Goal: Task Accomplishment & Management: Manage account settings

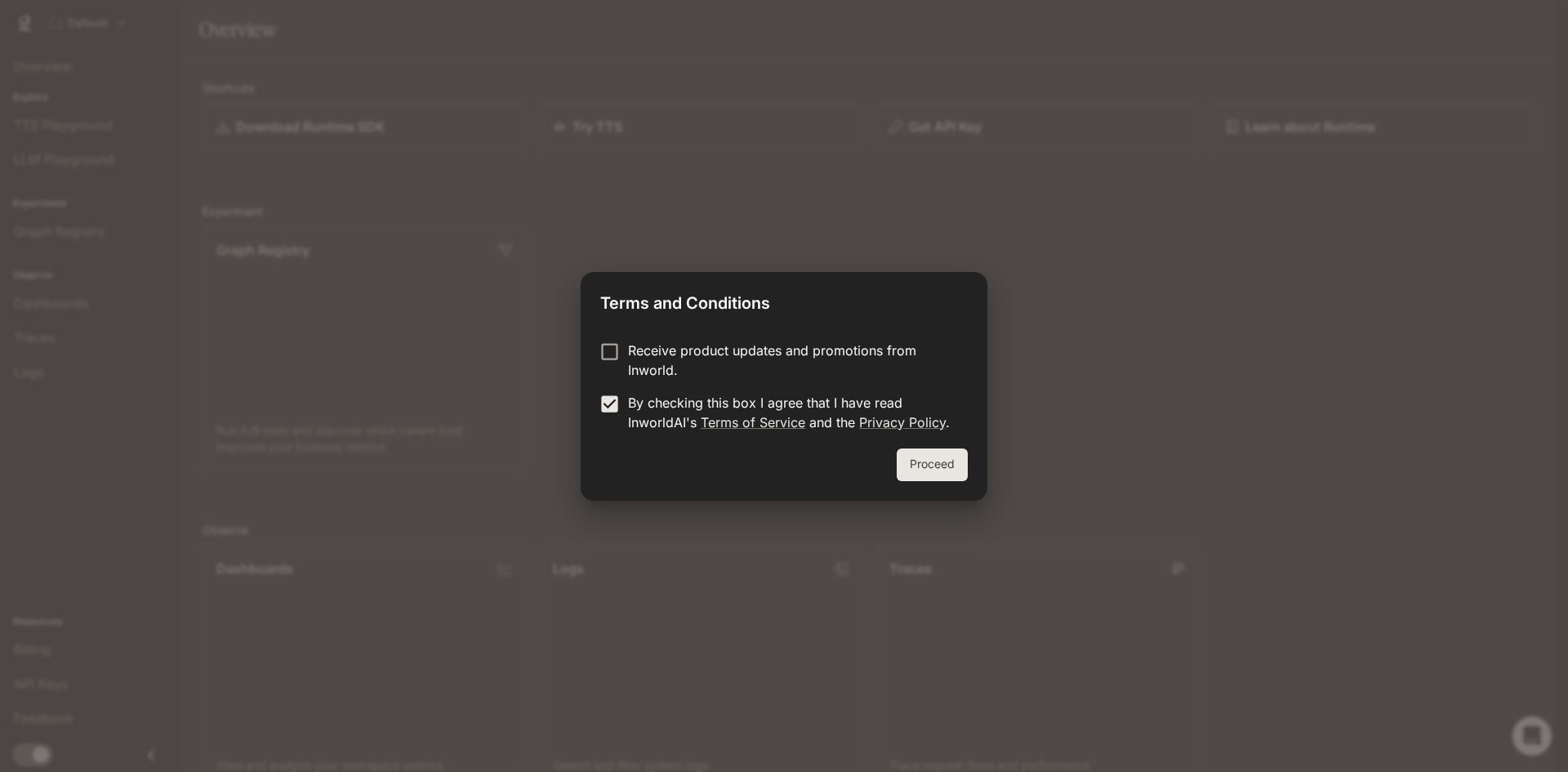
click at [926, 464] on button "Proceed" at bounding box center [932, 464] width 71 height 33
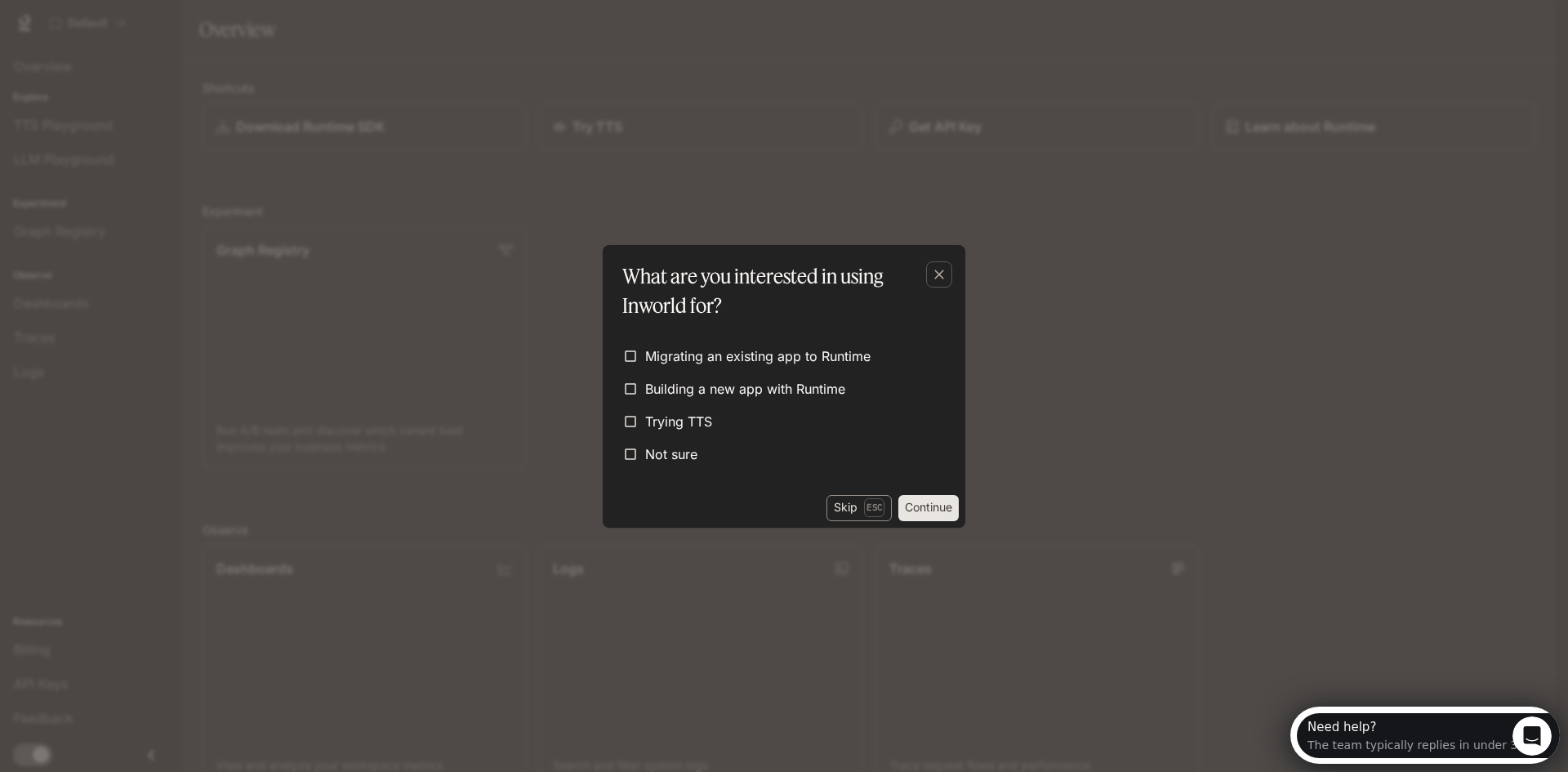
drag, startPoint x: 848, startPoint y: 495, endPoint x: 849, endPoint y: 506, distance: 11.0
click at [849, 495] on button "Skip Esc" at bounding box center [859, 509] width 66 height 27
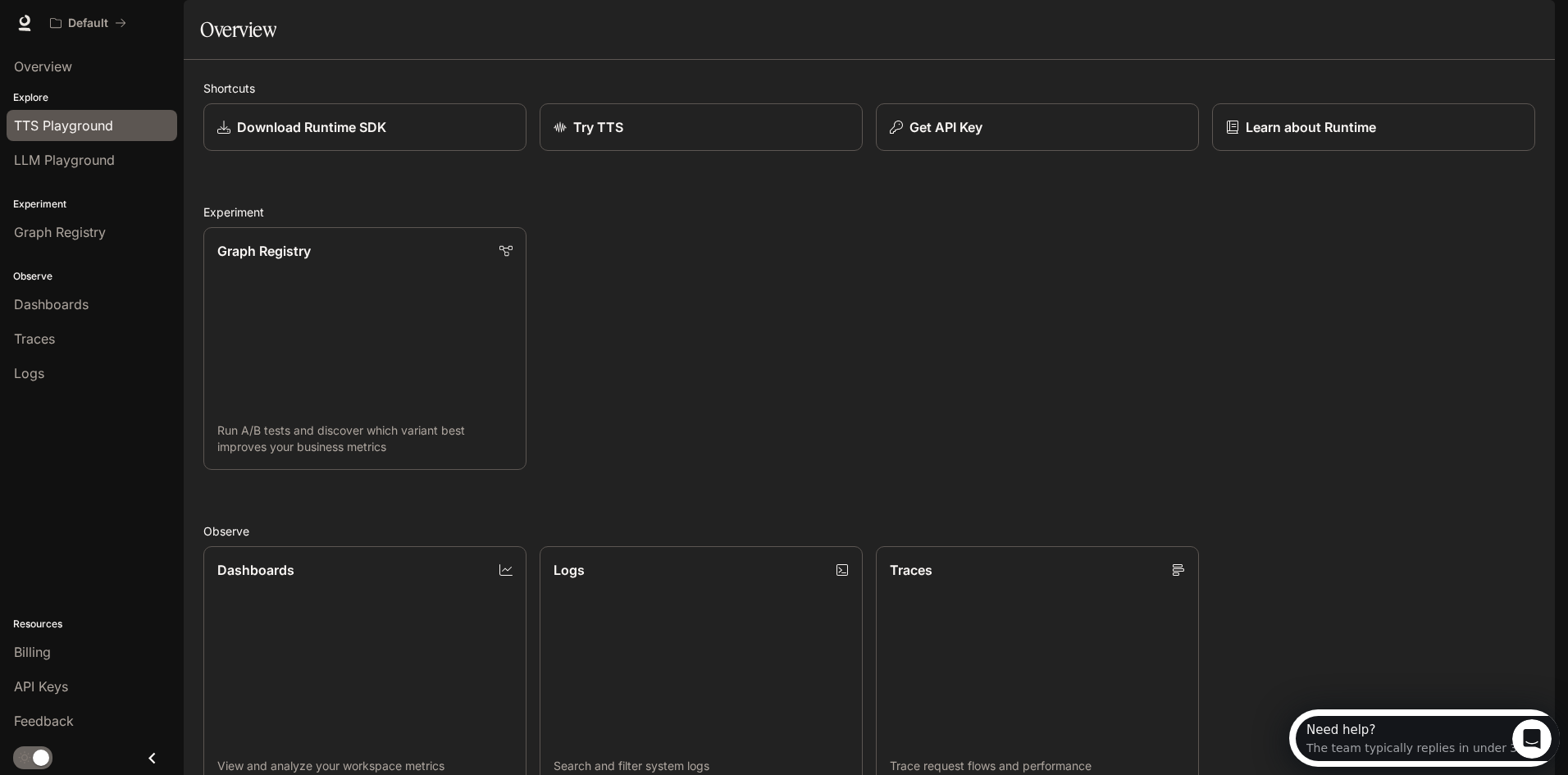
click at [92, 137] on link "TTS Playground" at bounding box center [92, 125] width 171 height 31
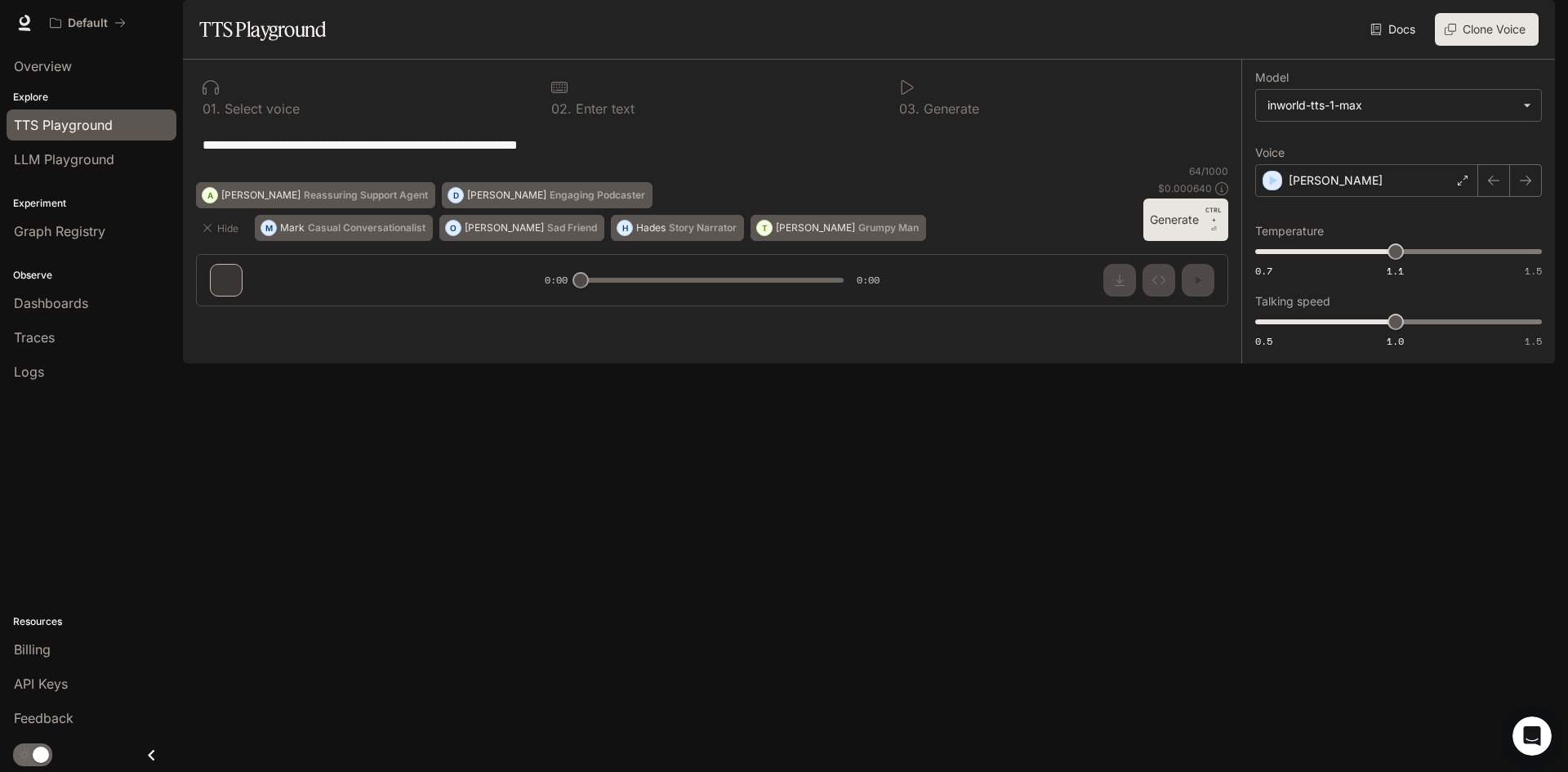
click at [1202, 241] on button "Generate CTRL + ⏎" at bounding box center [1186, 220] width 85 height 43
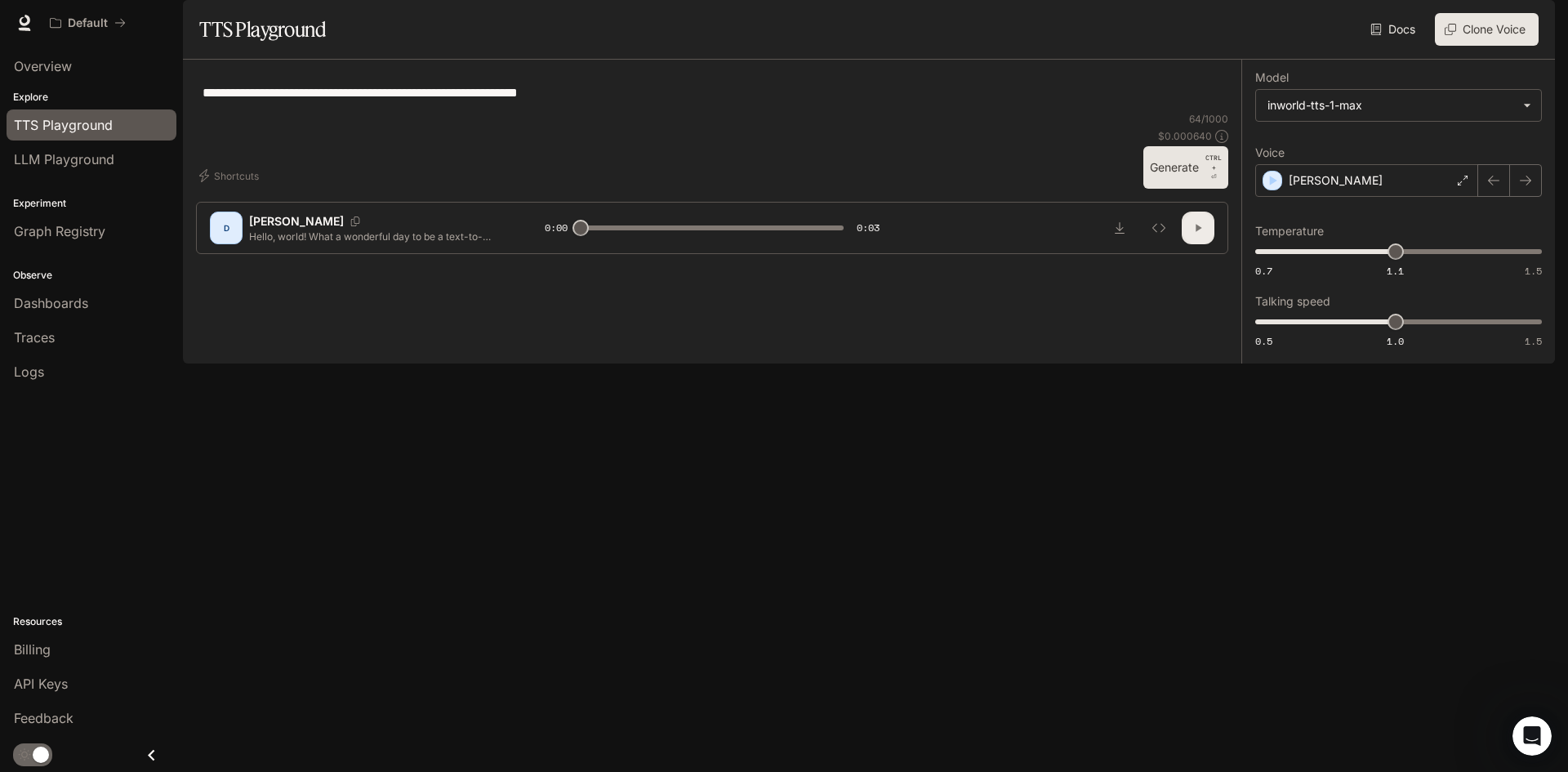
click at [1198, 245] on button "button" at bounding box center [1198, 228] width 33 height 33
click at [1376, 156] on body "**********" at bounding box center [784, 386] width 1568 height 772
click at [1139, 239] on div at bounding box center [784, 386] width 1568 height 772
click at [1361, 197] on div "[PERSON_NAME]" at bounding box center [1367, 180] width 223 height 33
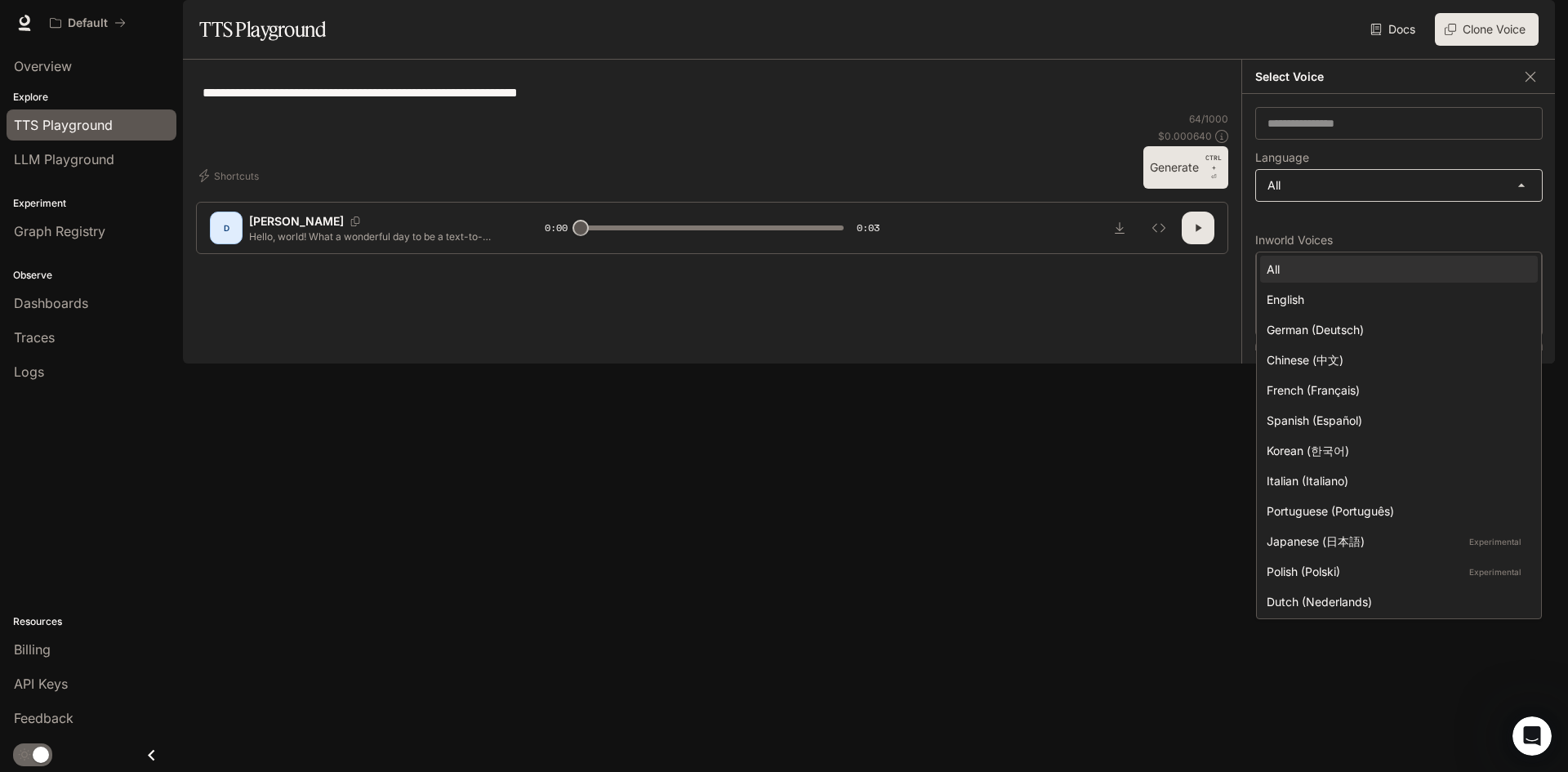
click at [1357, 237] on body "**********" at bounding box center [784, 386] width 1568 height 772
click at [1090, 370] on div at bounding box center [784, 386] width 1568 height 772
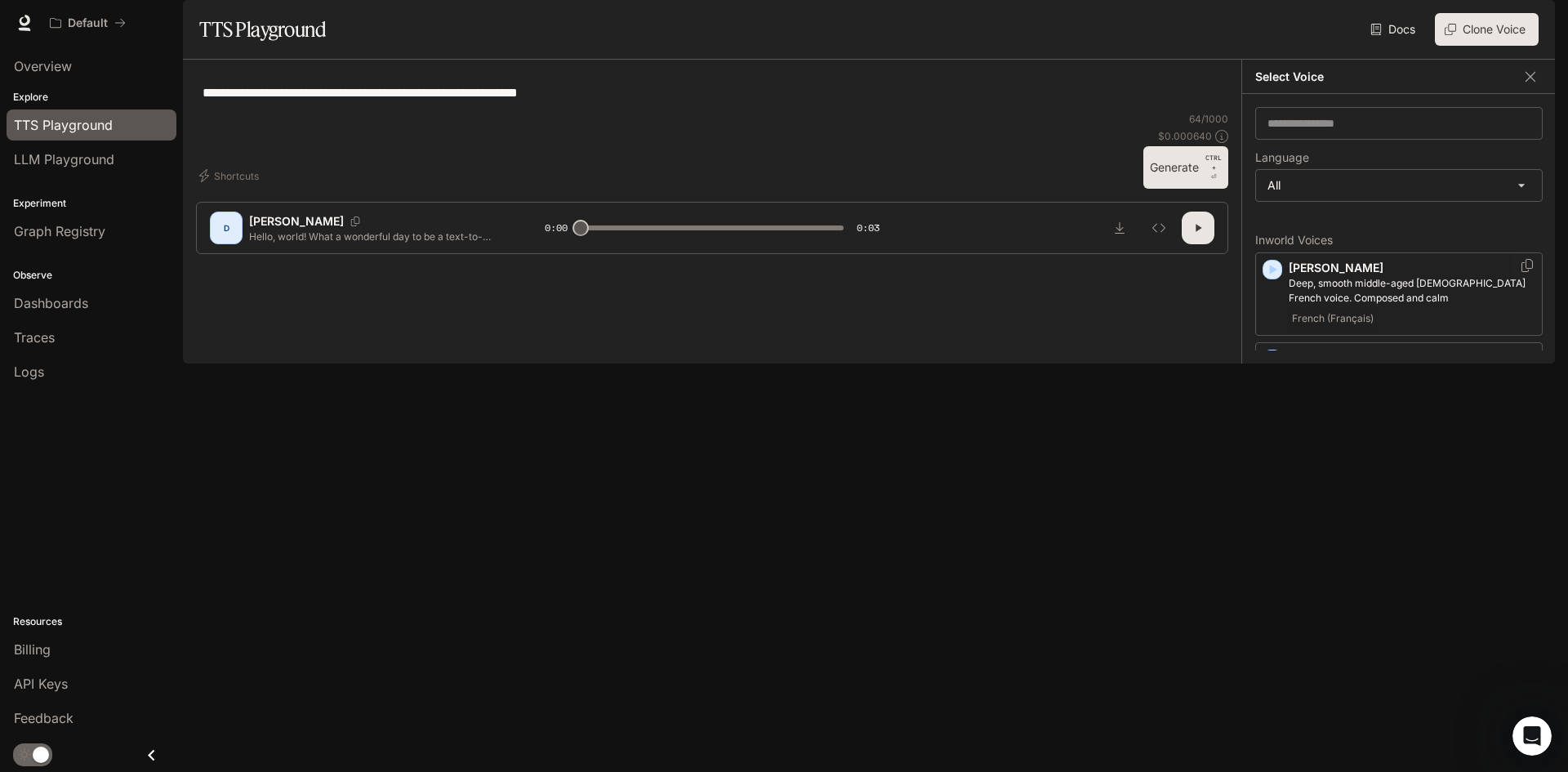
click at [1264, 277] on icon "button" at bounding box center [1272, 269] width 16 height 16
click at [1270, 368] on icon "button" at bounding box center [1272, 359] width 16 height 16
click at [1273, 455] on icon "button" at bounding box center [1274, 449] width 7 height 10
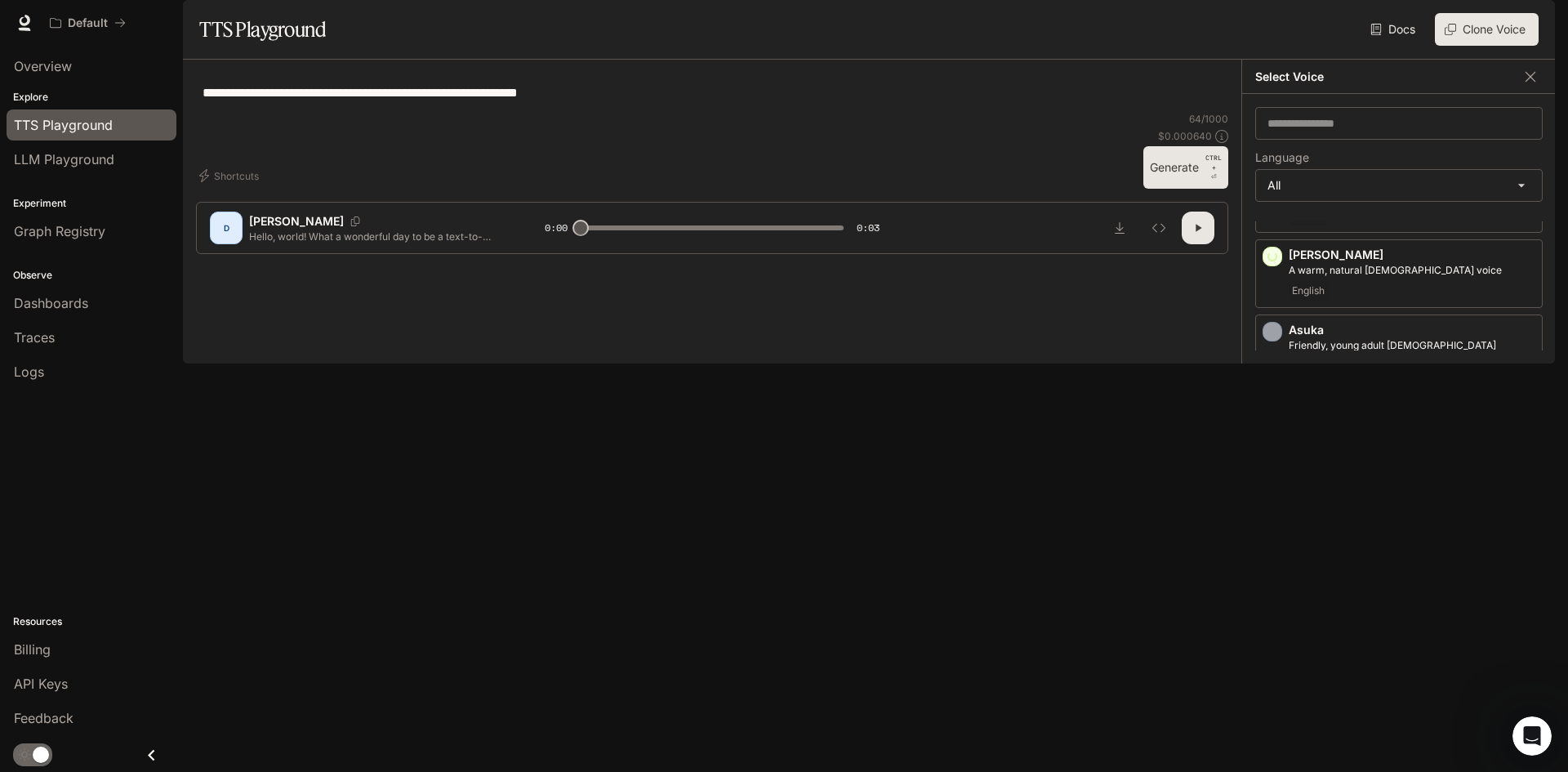
scroll to position [163, 0]
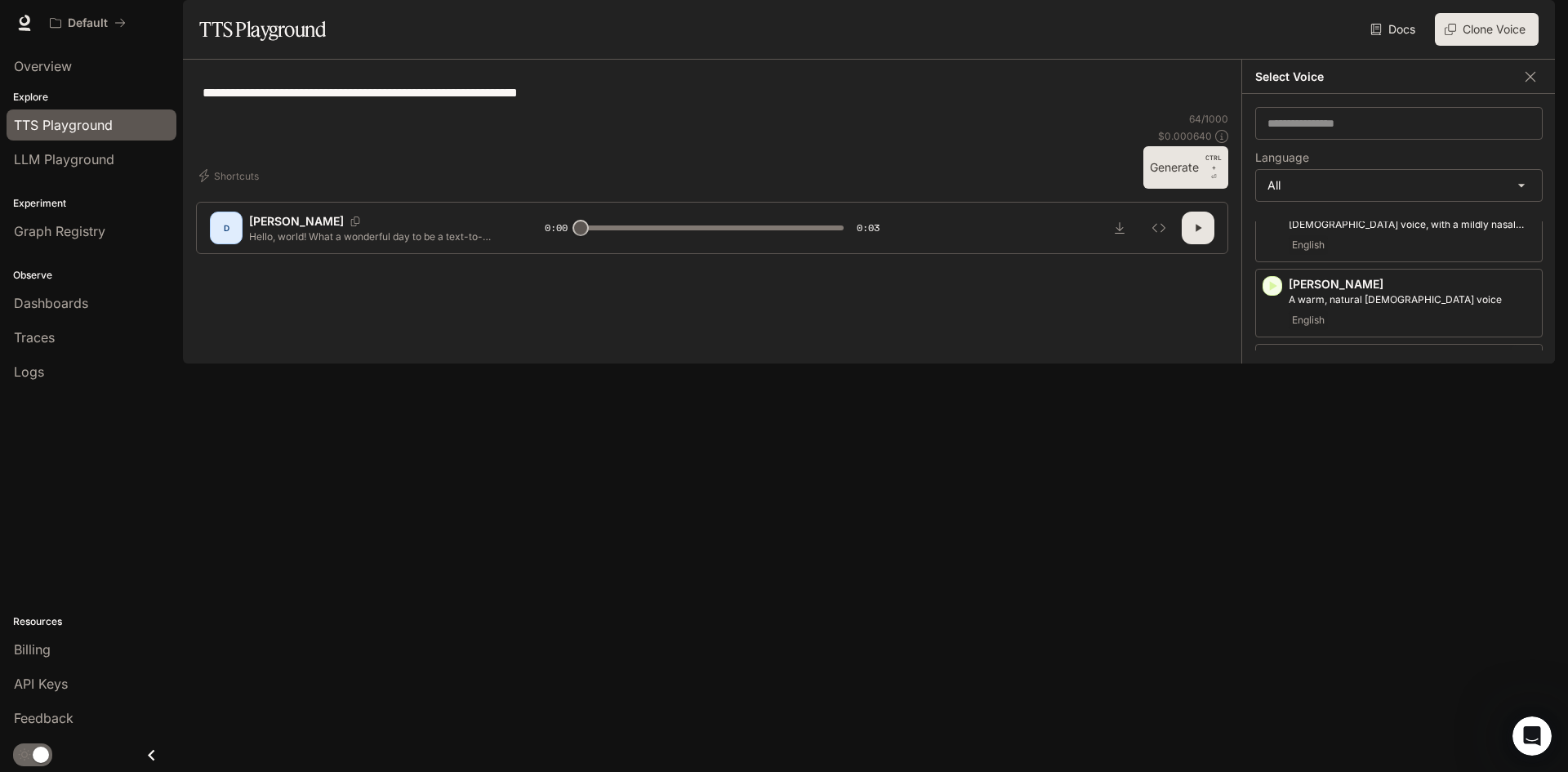
click at [1274, 370] on icon "button" at bounding box center [1272, 361] width 16 height 16
click at [1273, 456] on icon "button" at bounding box center [1274, 450] width 7 height 10
click at [1273, 383] on icon "button" at bounding box center [1274, 377] width 7 height 10
click at [1276, 457] on icon "button" at bounding box center [1274, 452] width 7 height 10
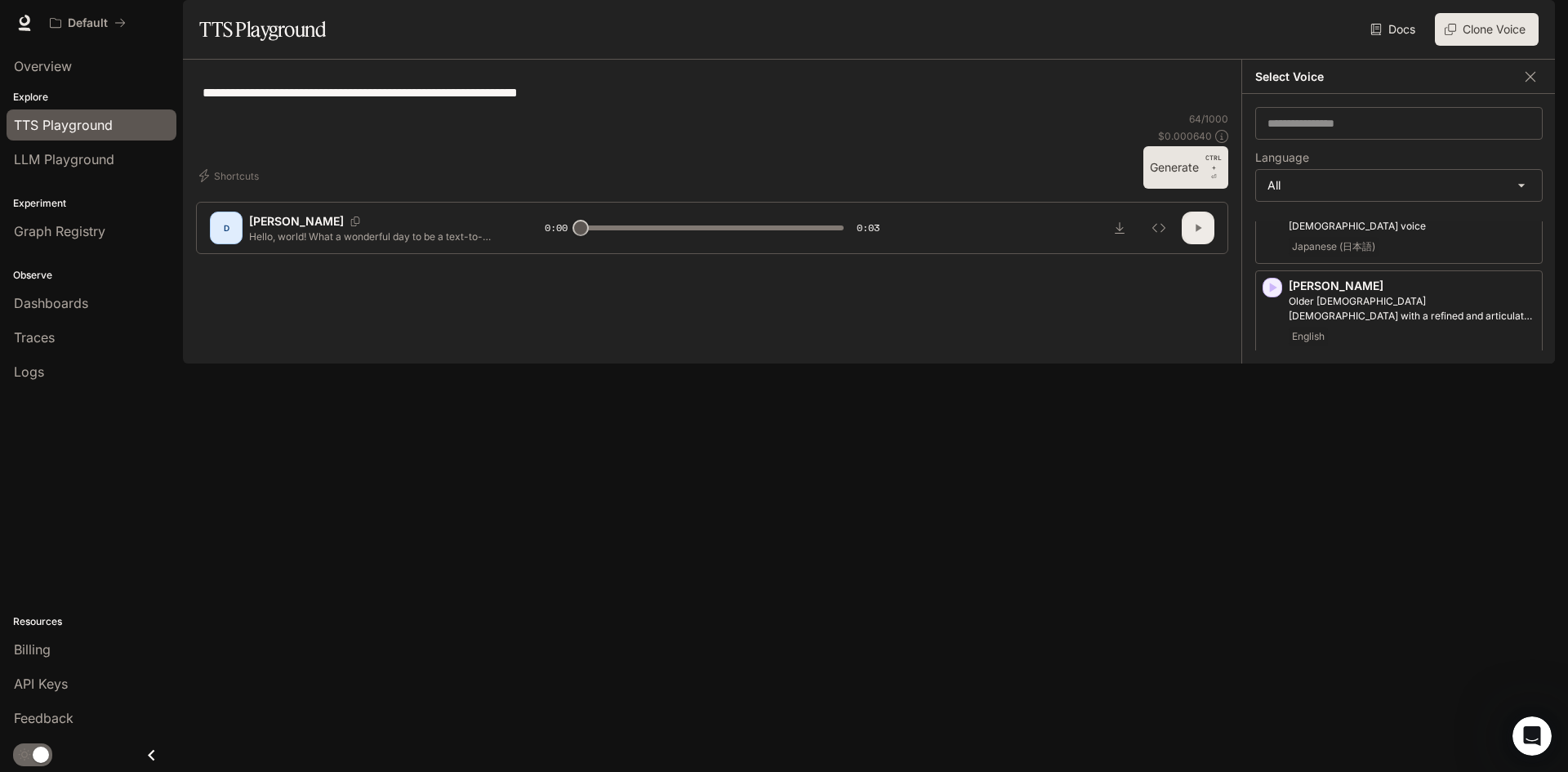
click at [1202, 235] on icon "button" at bounding box center [1198, 228] width 13 height 13
click at [1199, 235] on icon "button" at bounding box center [1198, 228] width 13 height 13
click at [1272, 550] on icon "button" at bounding box center [1272, 542] width 16 height 16
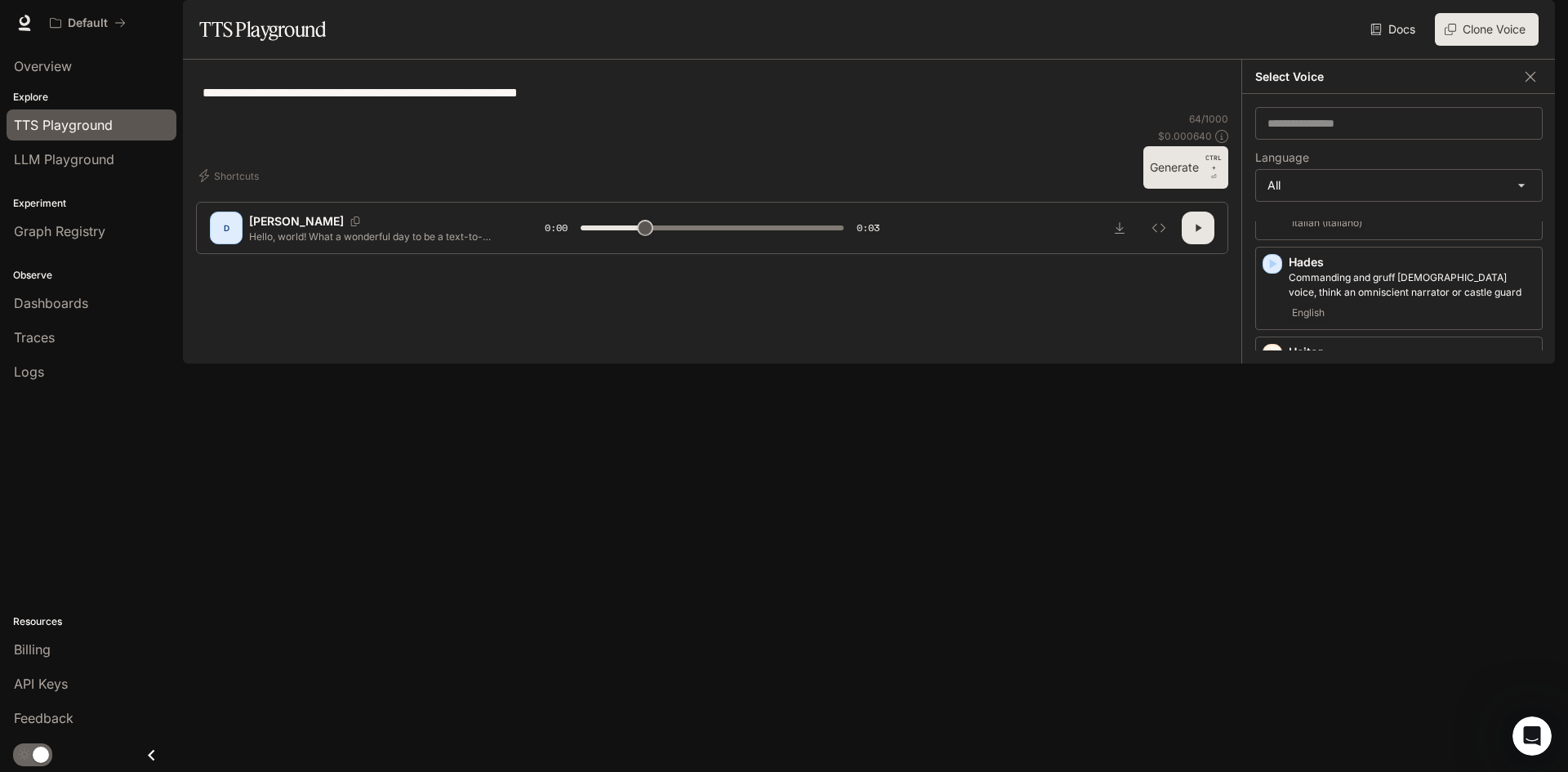
click at [1271, 419] on icon "button" at bounding box center [1274, 414] width 7 height 10
click at [1269, 423] on icon "button" at bounding box center [1272, 431] width 16 height 16
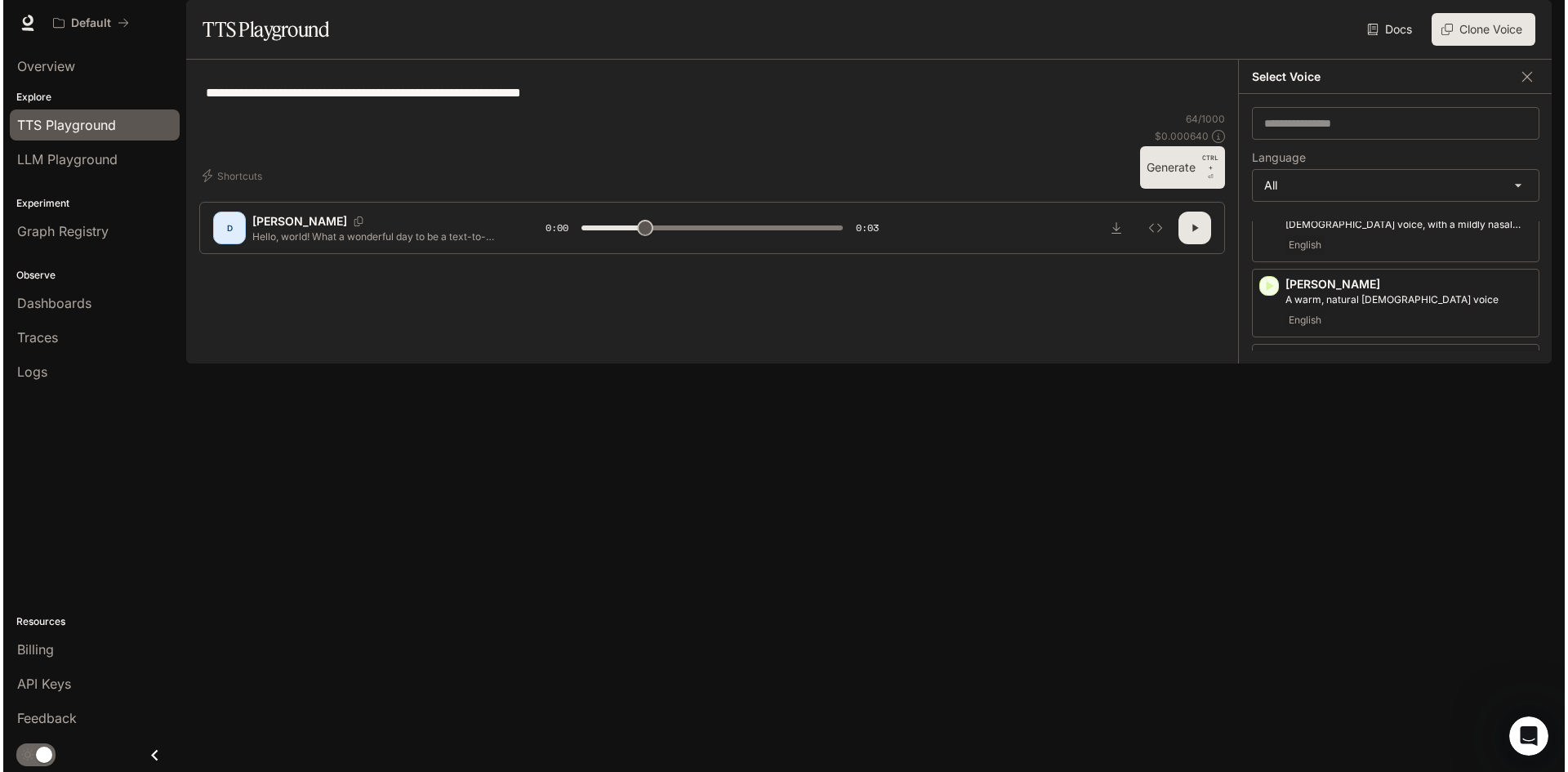
scroll to position [0, 0]
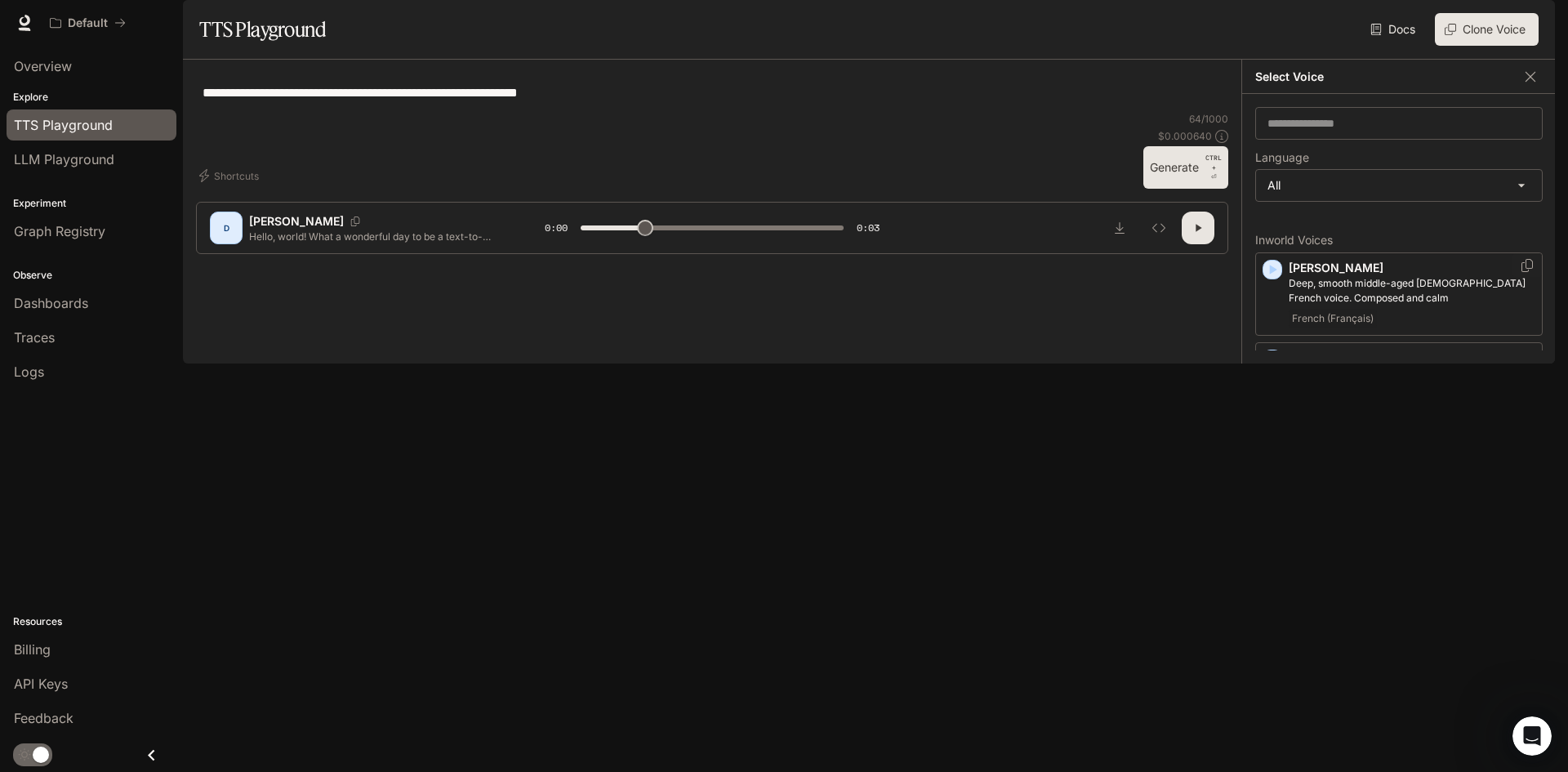
click at [1276, 277] on icon "button" at bounding box center [1272, 269] width 16 height 16
click at [1273, 364] on icon "button" at bounding box center [1274, 359] width 7 height 10
drag, startPoint x: 678, startPoint y: 712, endPoint x: 721, endPoint y: 713, distance: 43.0
click at [717, 236] on span at bounding box center [708, 228] width 16 height 16
click at [1185, 245] on button "button" at bounding box center [1198, 228] width 33 height 33
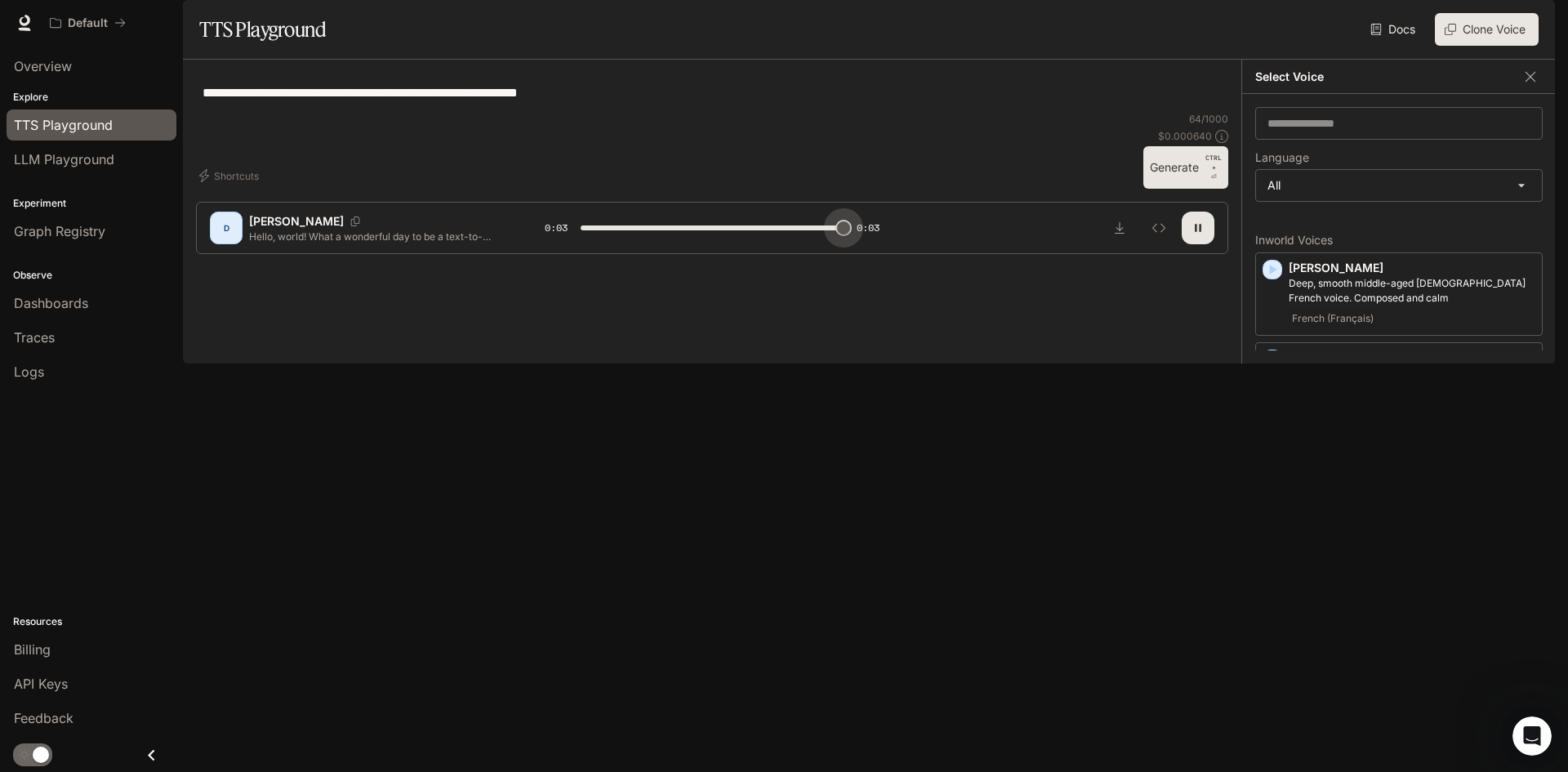
drag, startPoint x: 750, startPoint y: 707, endPoint x: 843, endPoint y: 708, distance: 93.0
click at [843, 236] on span at bounding box center [843, 228] width 16 height 16
type input "*"
click at [1525, 85] on icon "button" at bounding box center [1531, 76] width 16 height 16
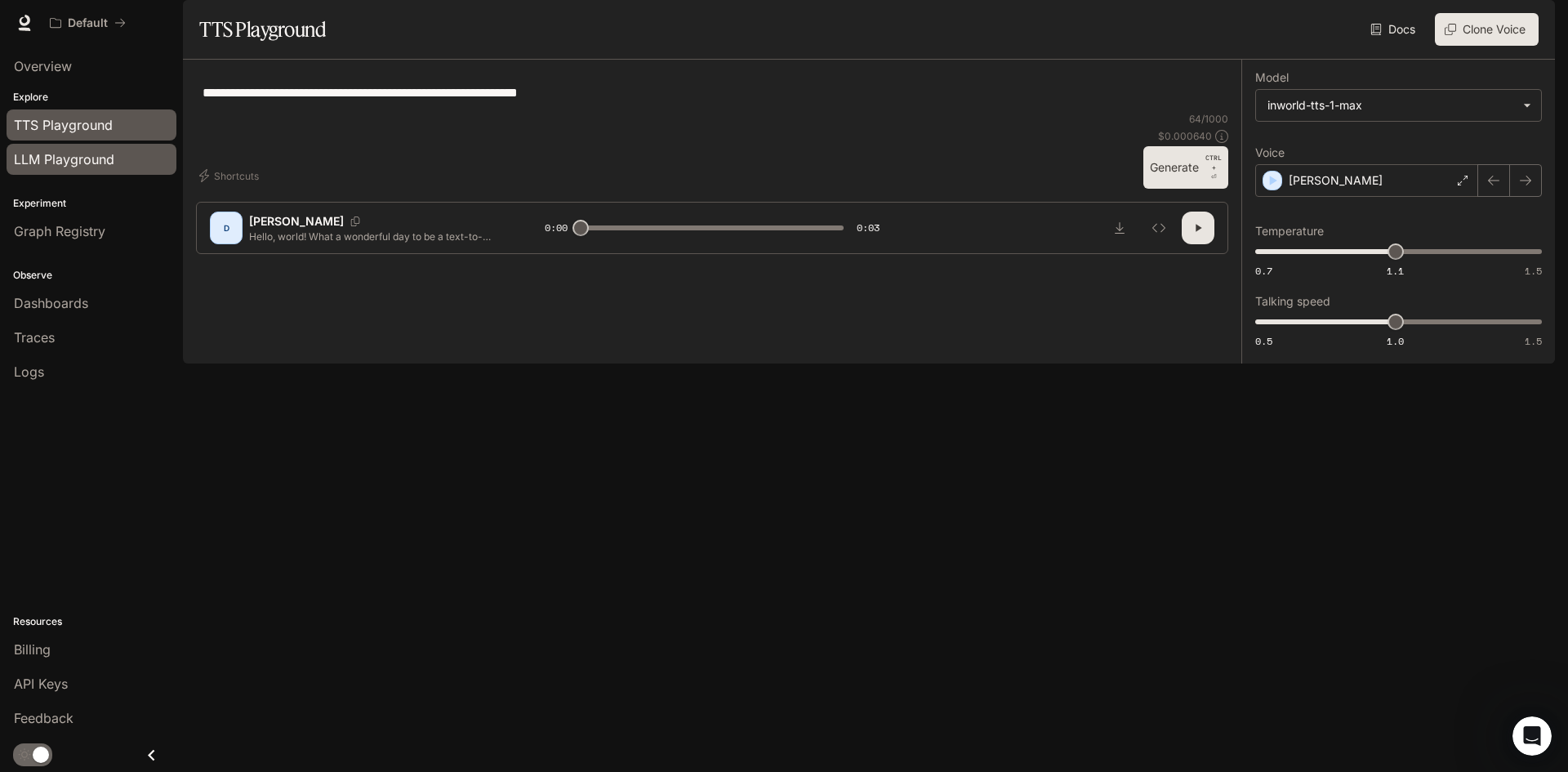
click at [71, 162] on span "LLM Playground" at bounding box center [64, 160] width 100 height 19
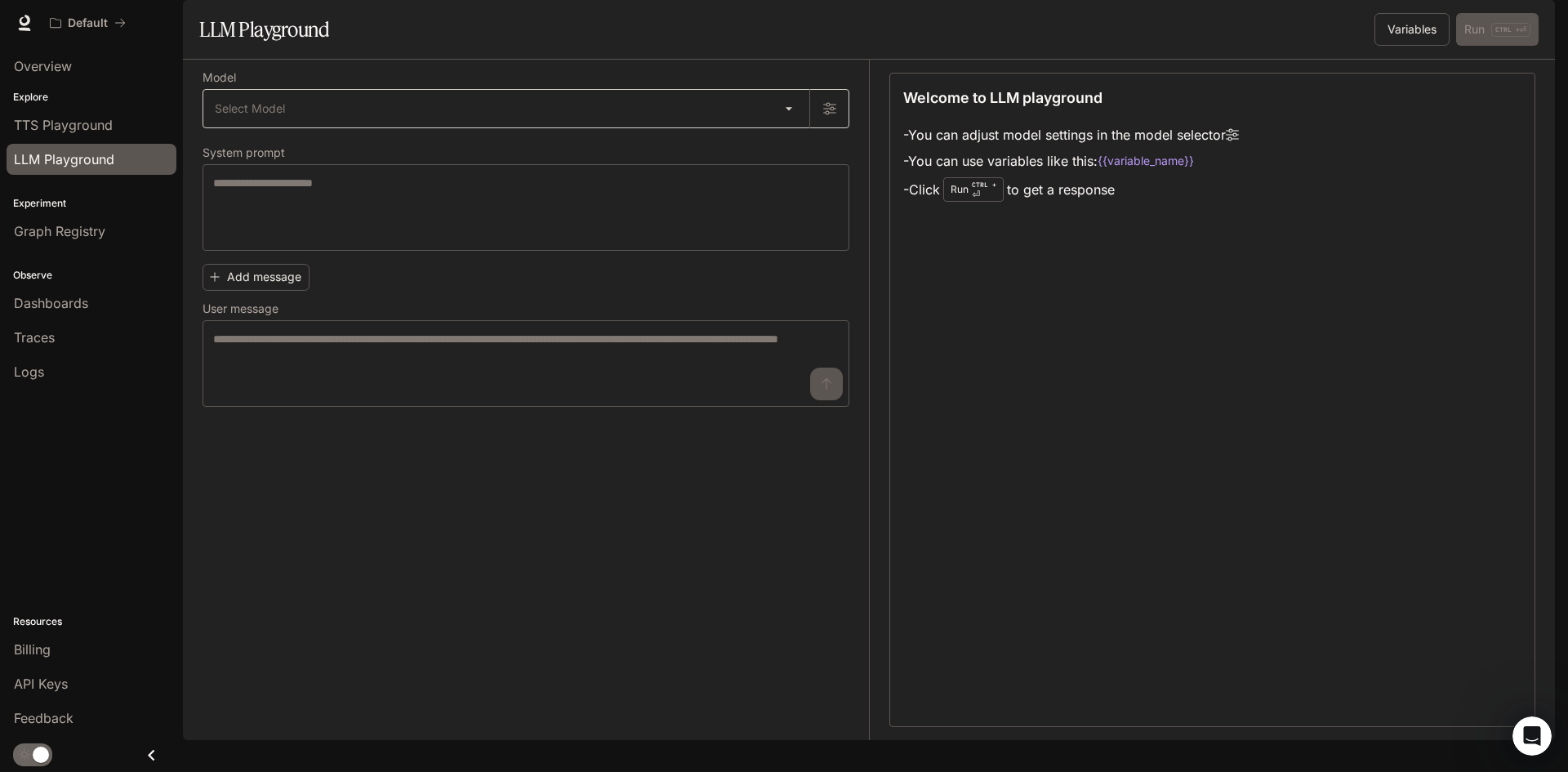
click at [503, 165] on body "Skip to main content Default Runtime Runtime Documentation Documentation Portal…" at bounding box center [784, 386] width 1568 height 772
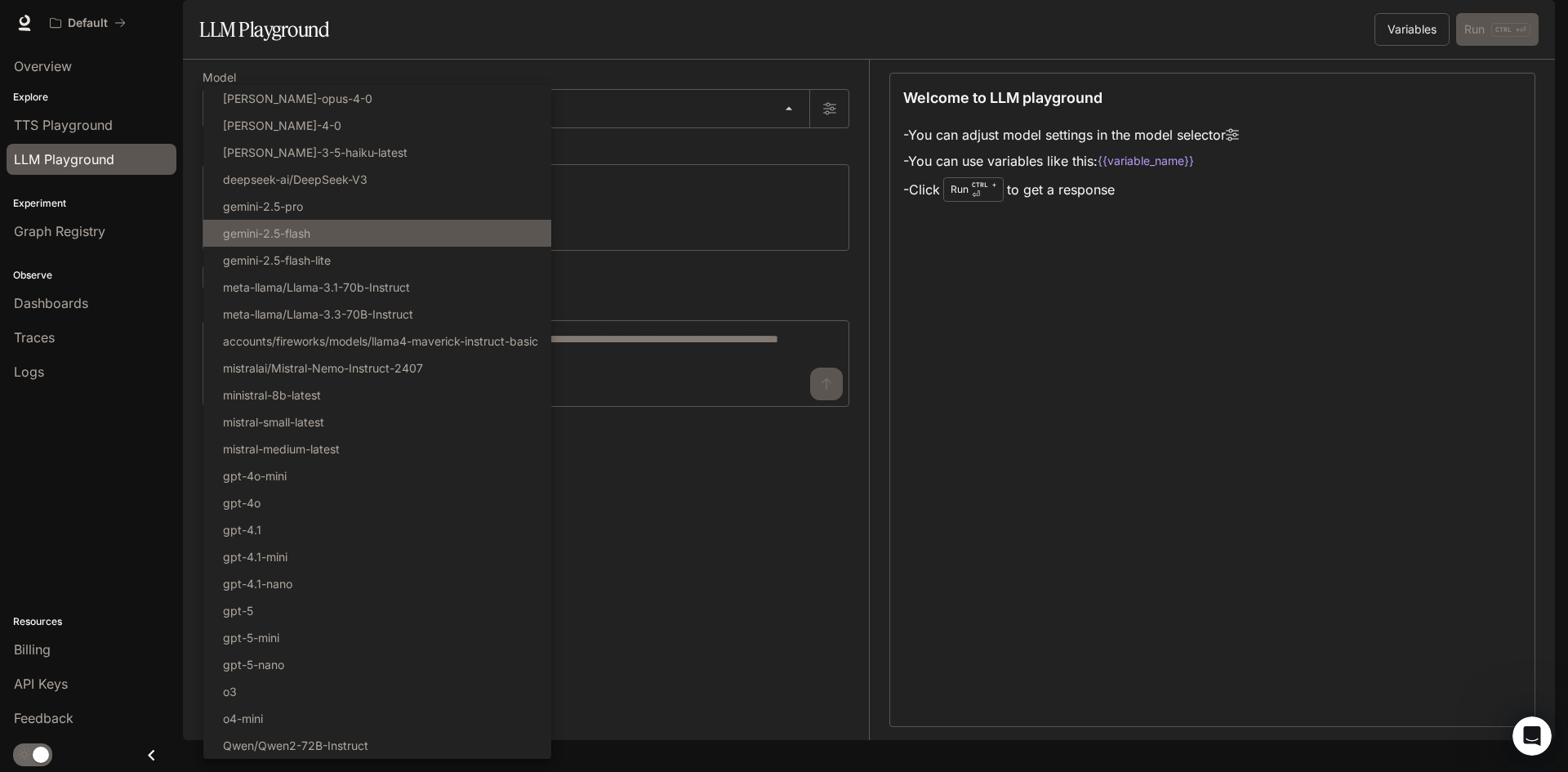
click at [368, 233] on li "gemini-2.5-flash" at bounding box center [377, 233] width 348 height 27
type input "**********"
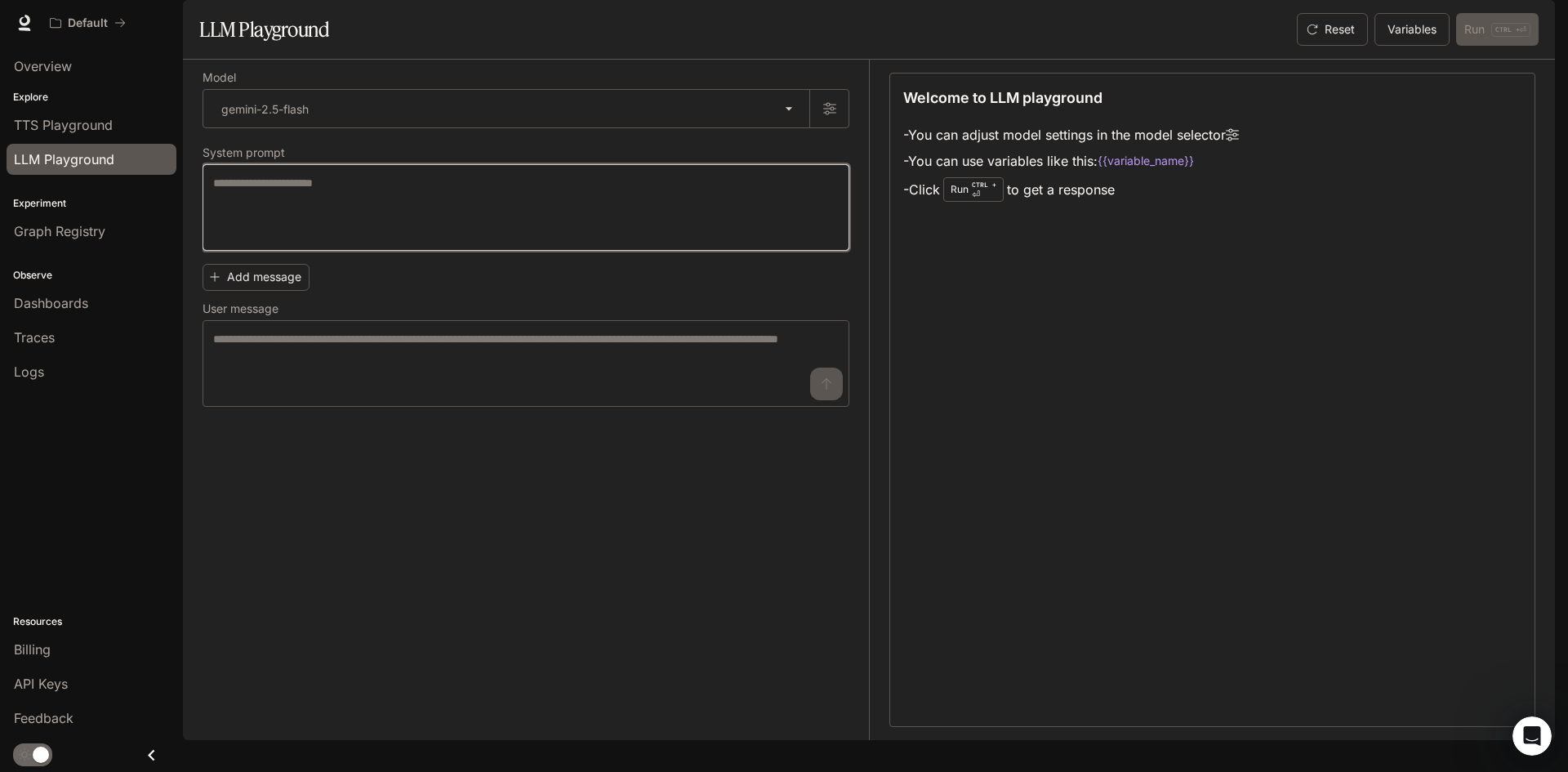
click at [442, 240] on textarea at bounding box center [526, 207] width 625 height 66
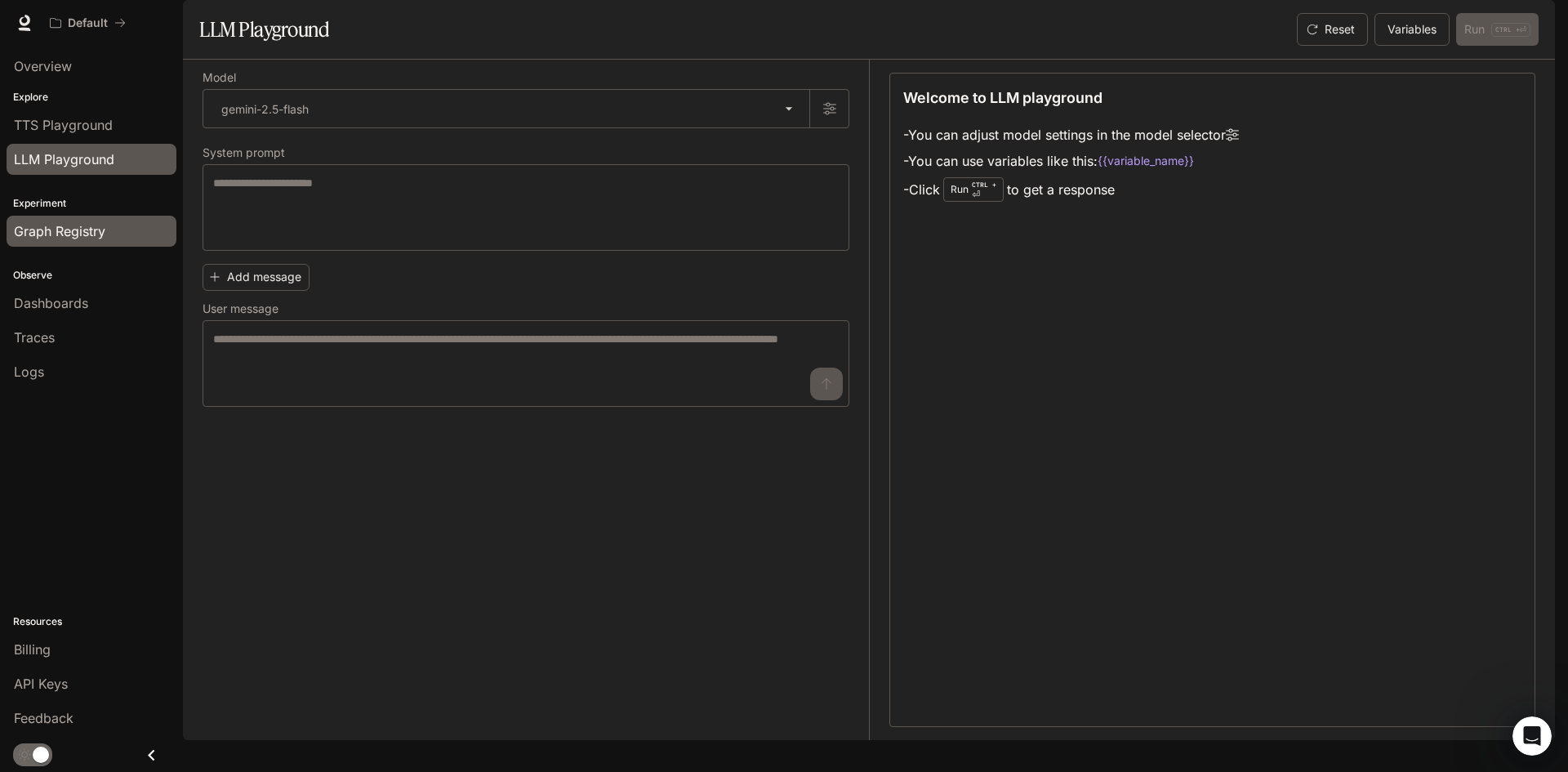
click at [88, 226] on span "Graph Registry" at bounding box center [59, 231] width 91 height 19
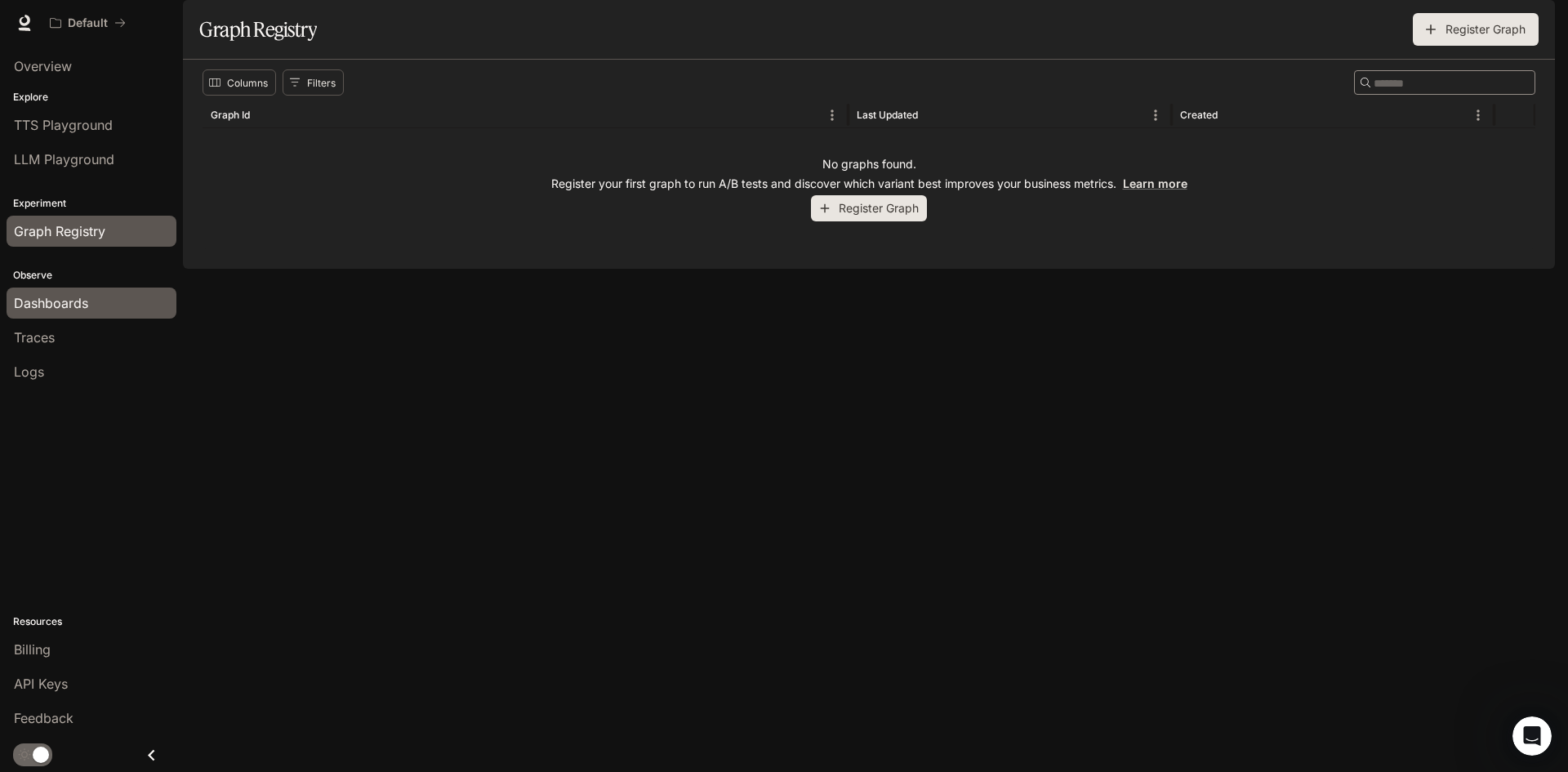
click at [63, 297] on span "Dashboards" at bounding box center [51, 303] width 74 height 19
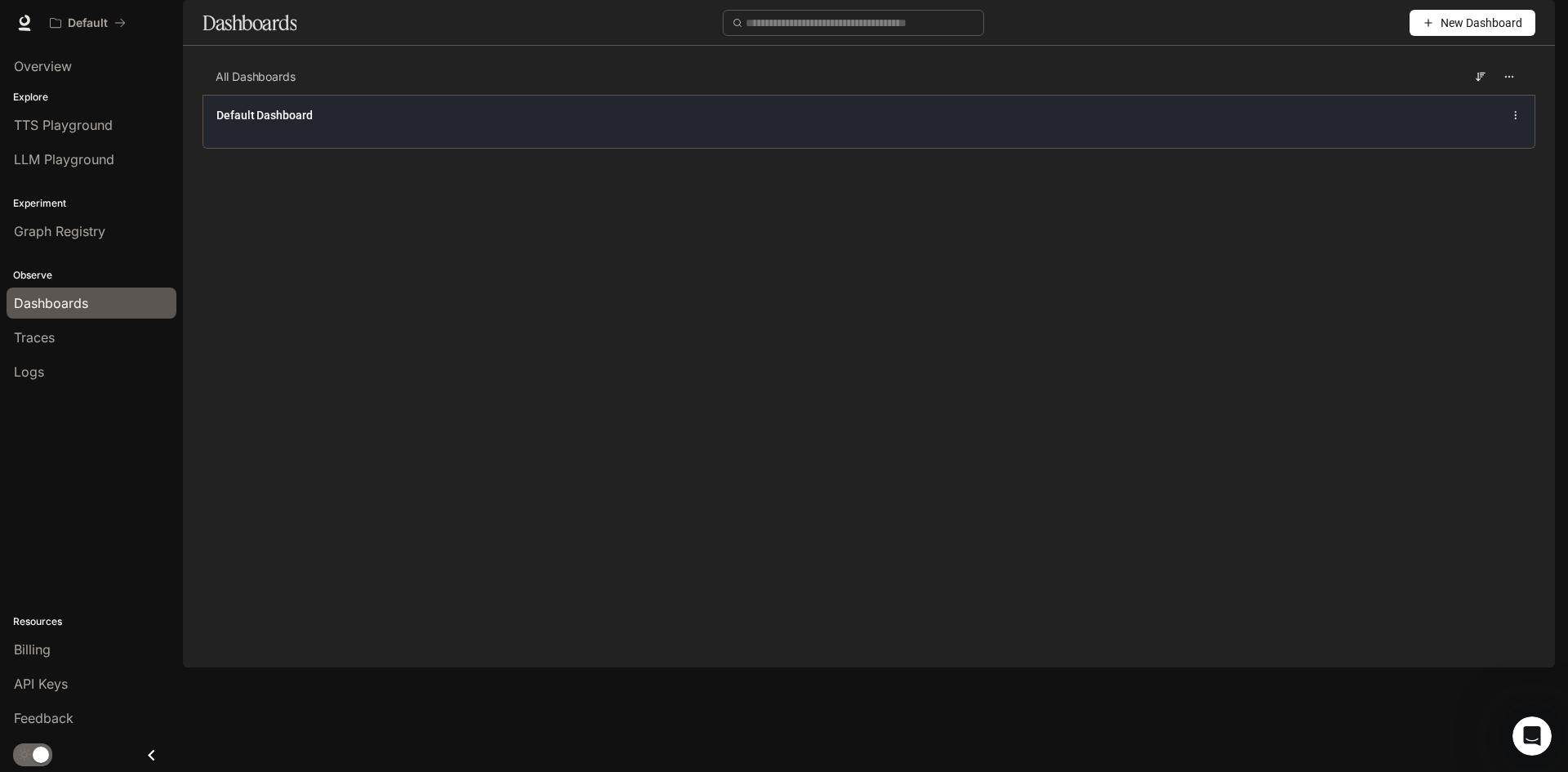
click at [262, 148] on div "Default Dashboard" at bounding box center [869, 121] width 1331 height 53
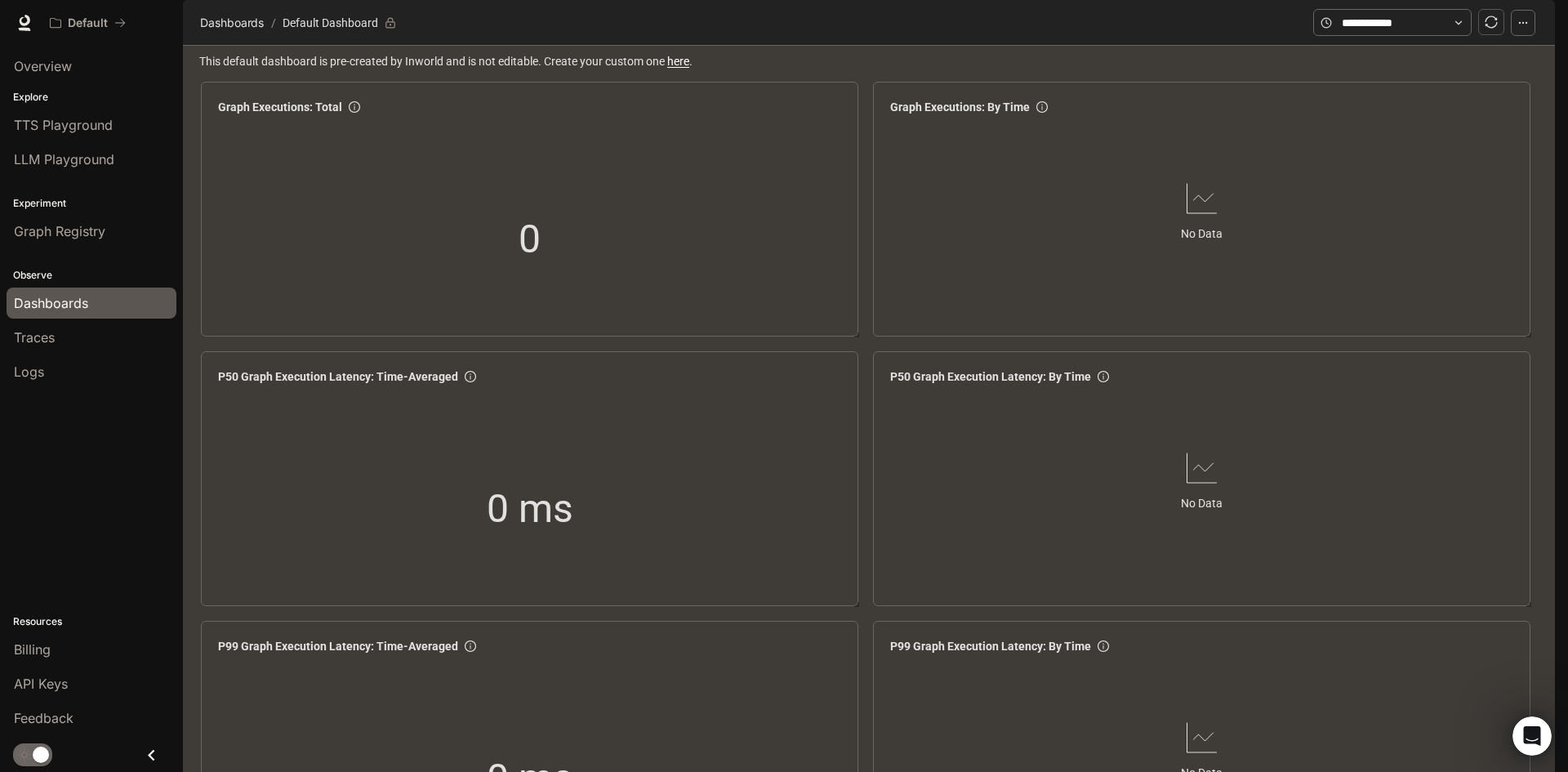
click at [78, 335] on div "Traces" at bounding box center [91, 338] width 155 height 19
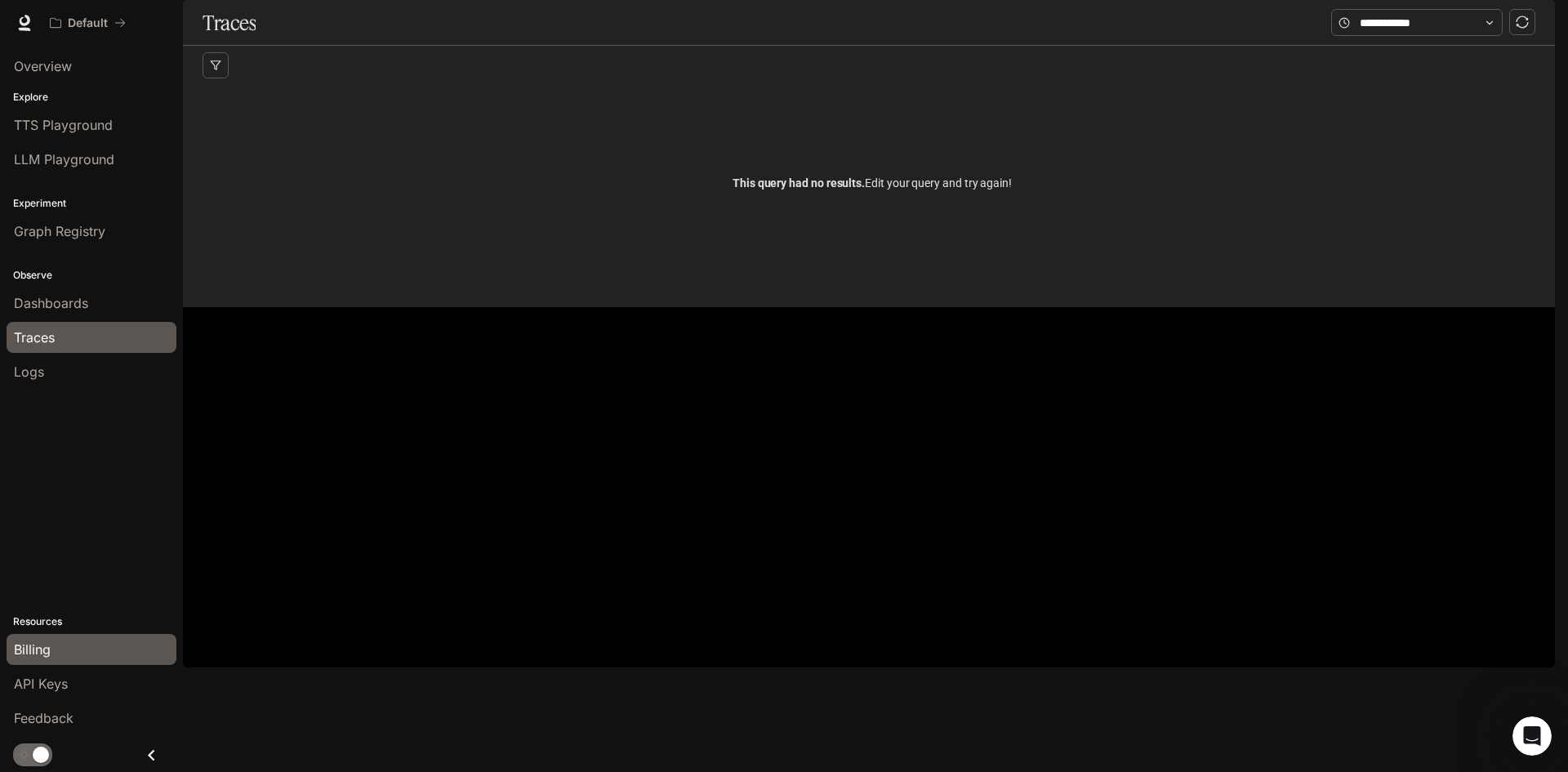
click at [43, 657] on span "Billing" at bounding box center [32, 650] width 36 height 19
